Goal: Task Accomplishment & Management: Complete application form

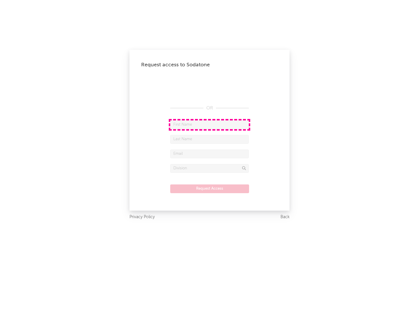
click at [209, 125] on input "text" at bounding box center [209, 124] width 79 height 9
type input "[PERSON_NAME]"
click at [209, 139] on input "text" at bounding box center [209, 139] width 79 height 9
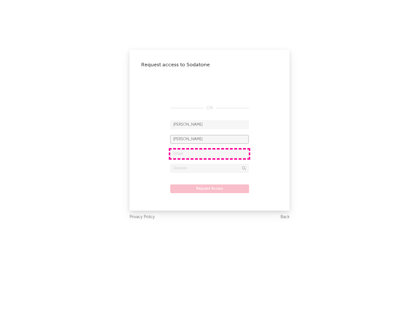
type input "[PERSON_NAME]"
click at [209, 154] on input "text" at bounding box center [209, 154] width 79 height 9
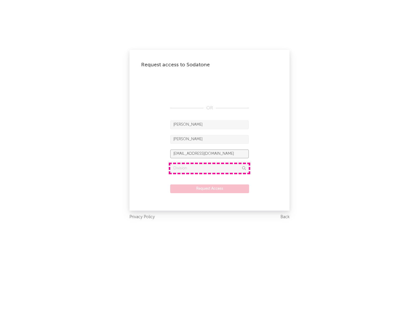
type input "[EMAIL_ADDRESS][DOMAIN_NAME]"
click at [209, 168] on input "text" at bounding box center [209, 168] width 79 height 9
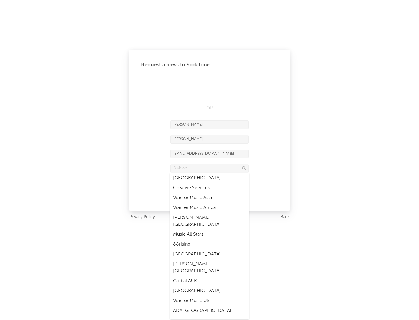
click at [208, 230] on div "Music All Stars" at bounding box center [209, 235] width 79 height 10
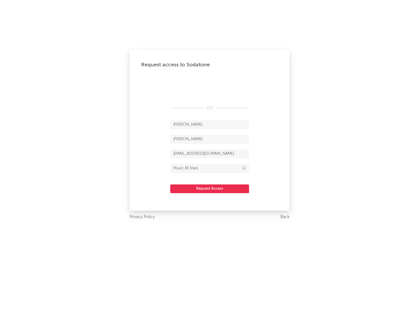
type input "Music All Stars"
click at [209, 189] on button "Request Access" at bounding box center [209, 188] width 79 height 9
